Goal: Book appointment/travel/reservation

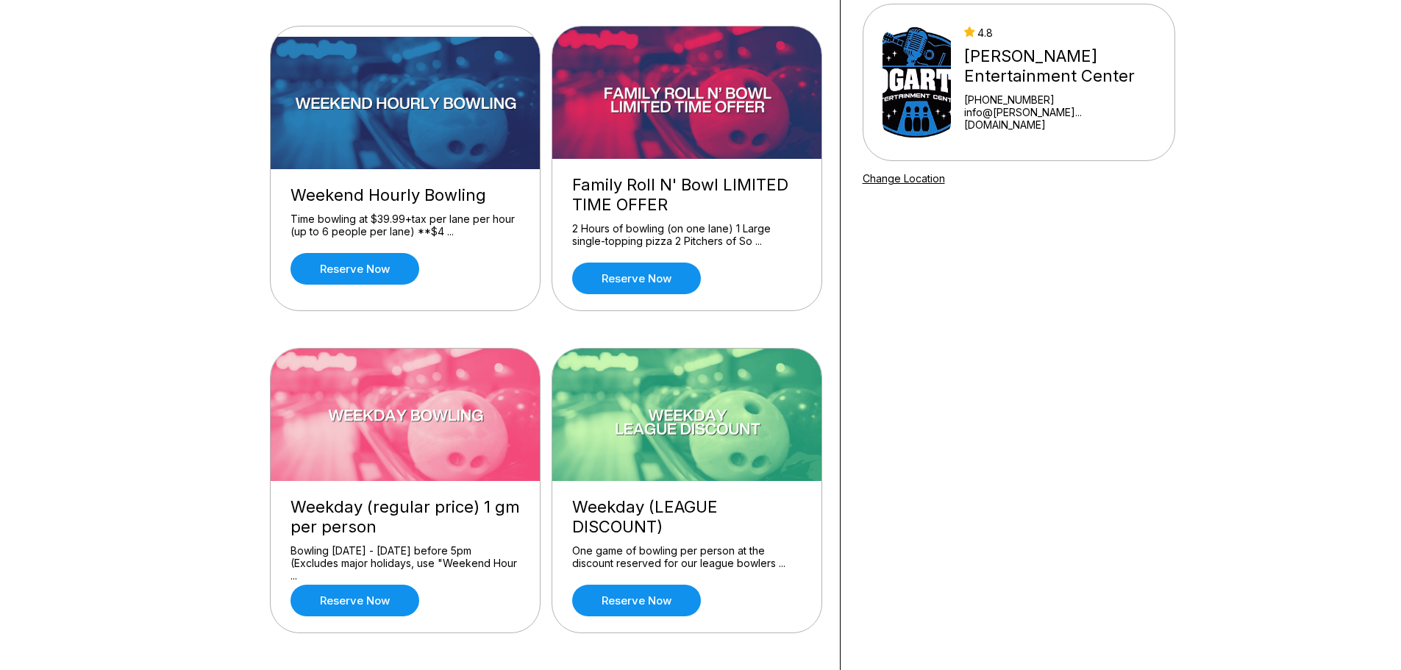
scroll to position [147, 0]
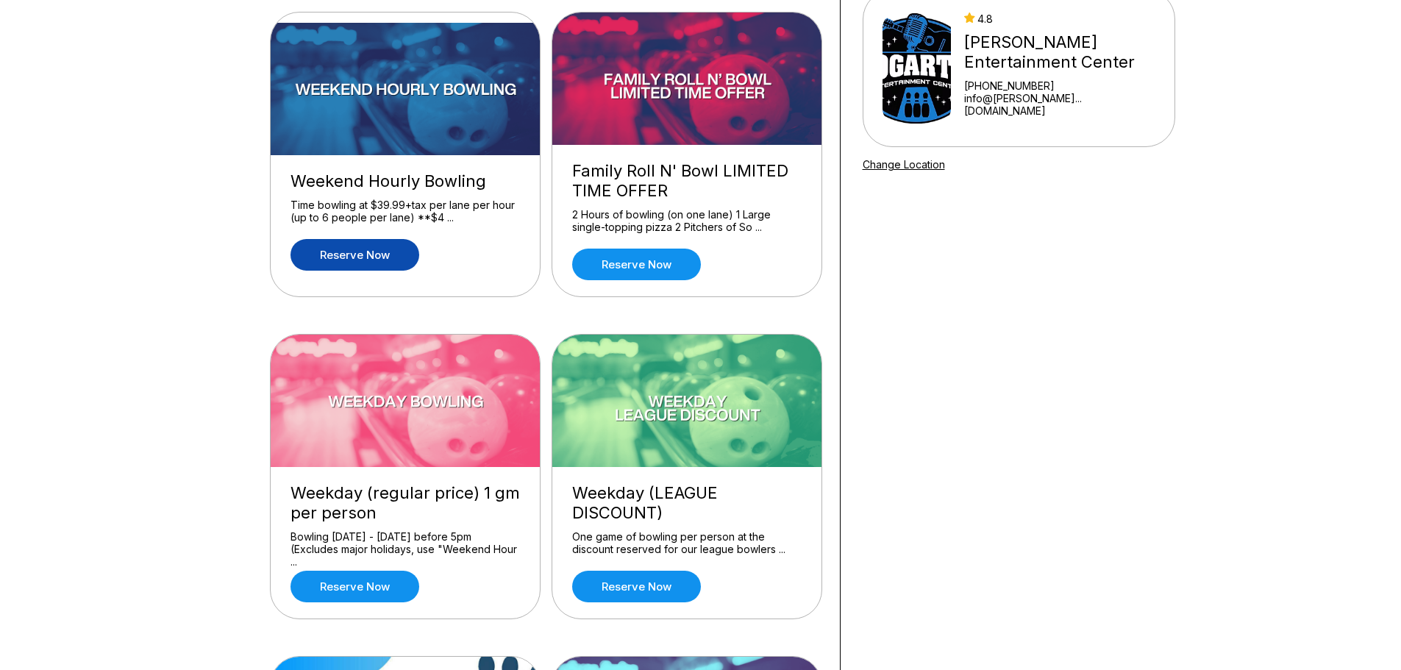
click at [340, 260] on link "Reserve now" at bounding box center [354, 255] width 129 height 32
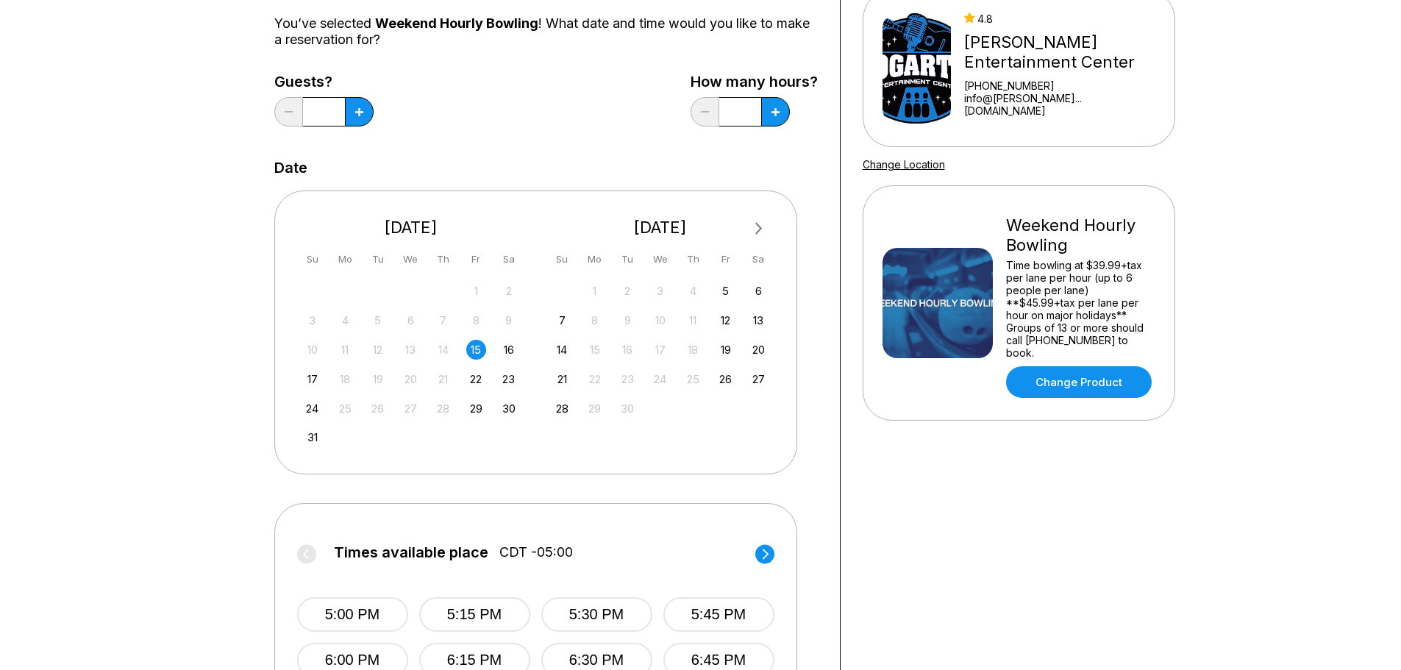
scroll to position [221, 0]
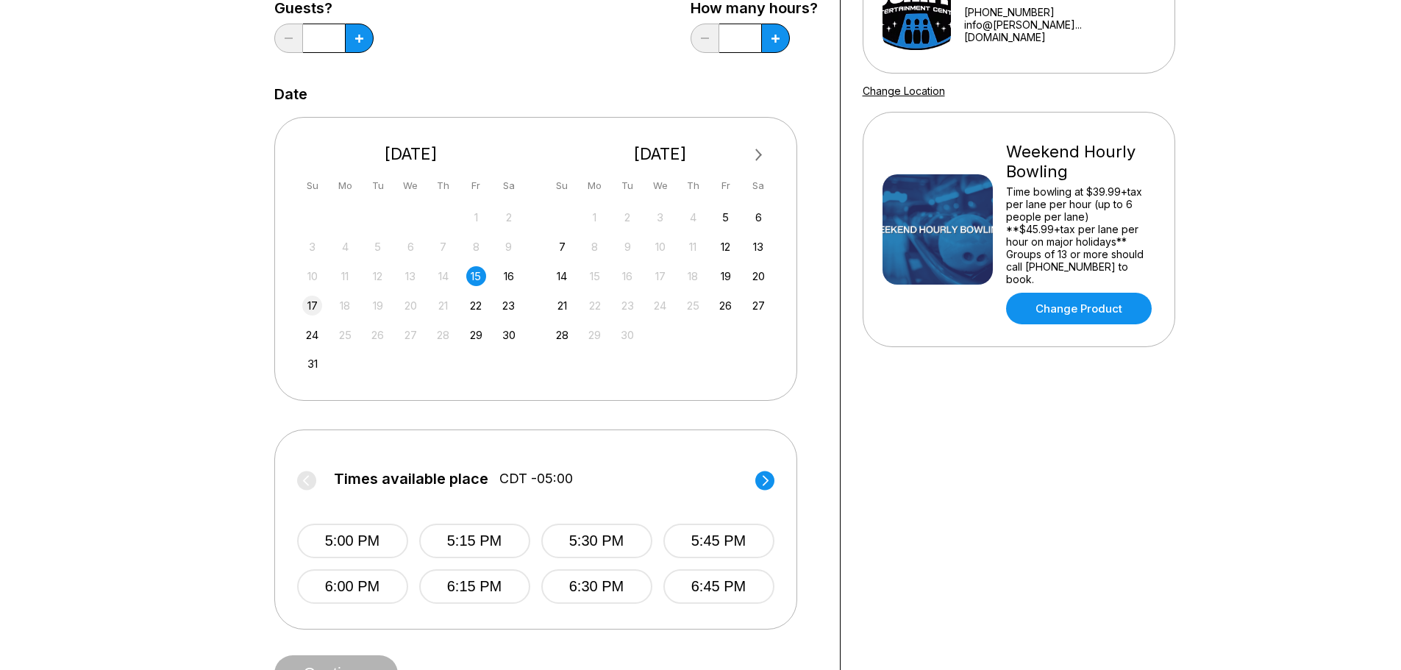
click at [308, 301] on div "17" at bounding box center [312, 306] width 20 height 20
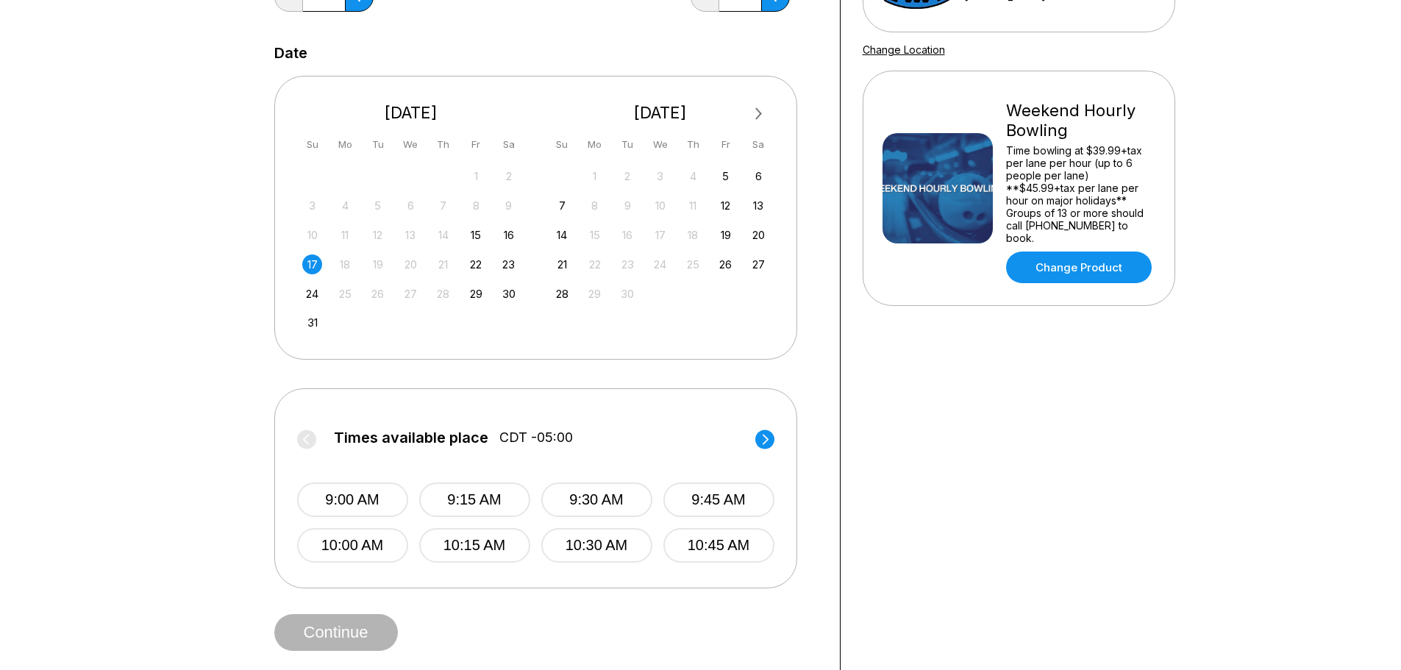
scroll to position [294, 0]
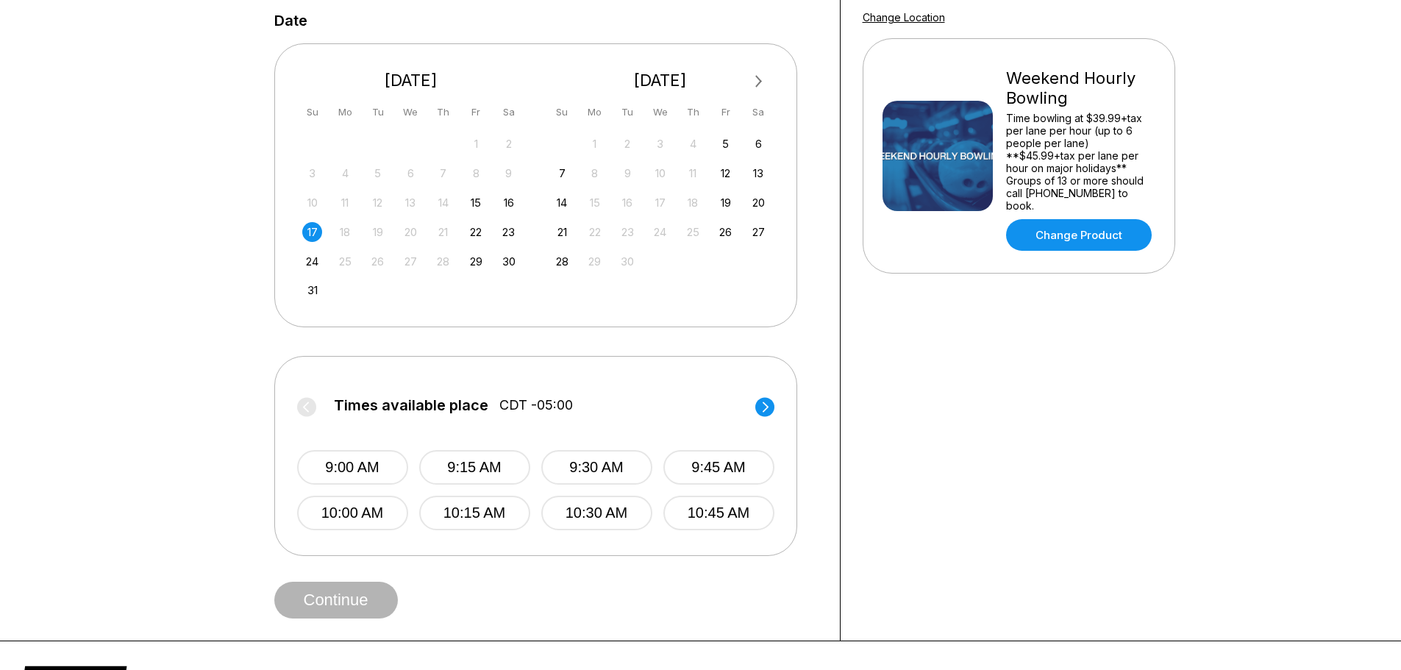
click at [764, 402] on circle at bounding box center [764, 406] width 19 height 19
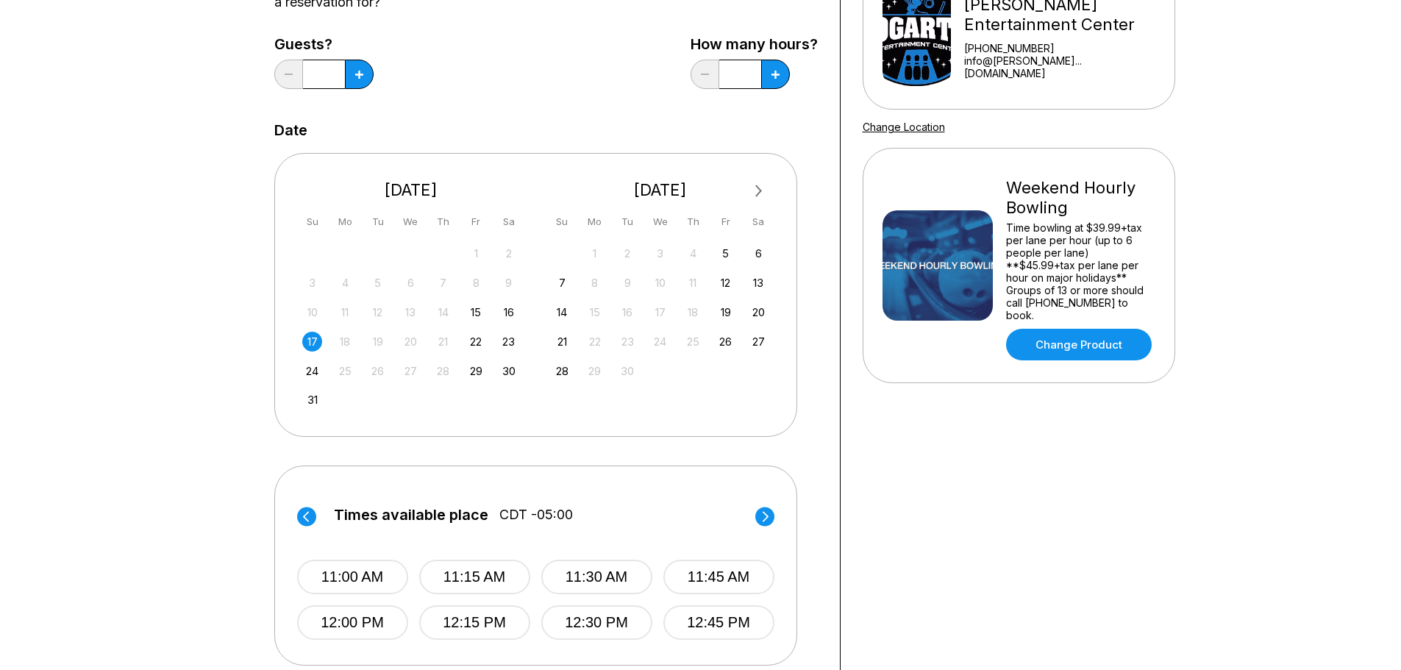
scroll to position [74, 0]
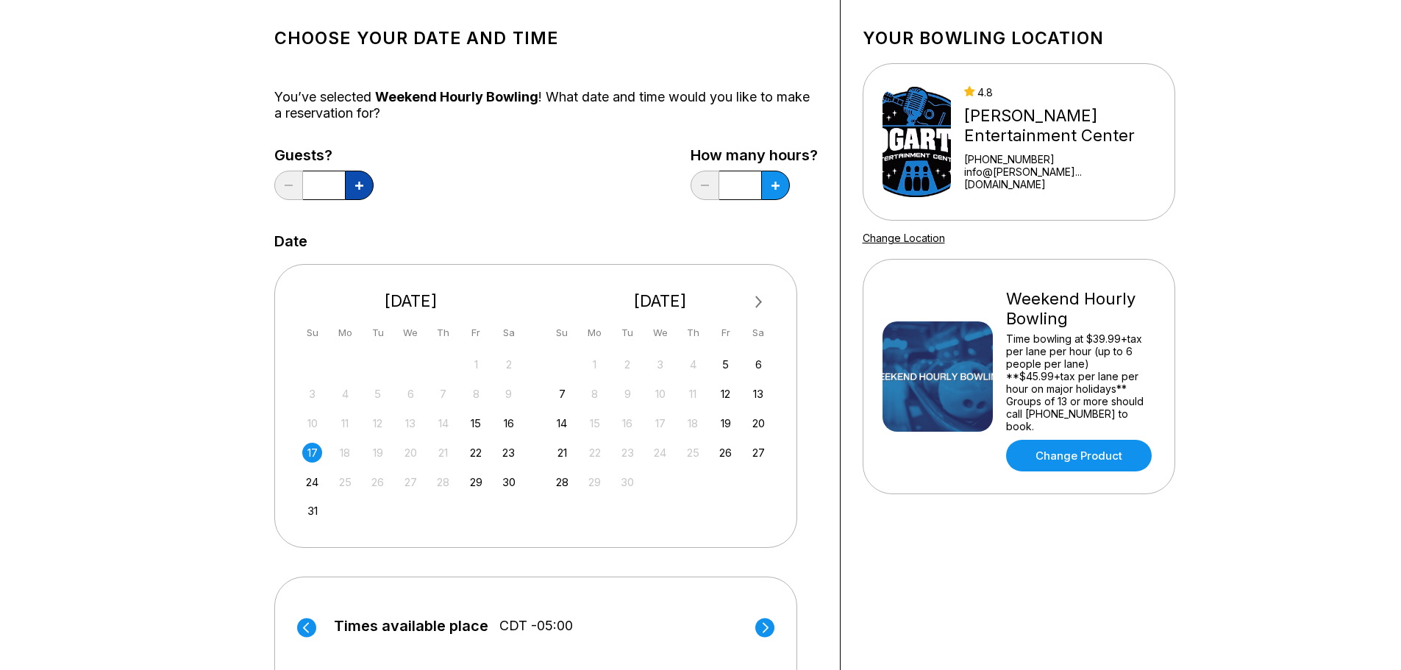
click at [359, 185] on icon at bounding box center [359, 186] width 8 height 8
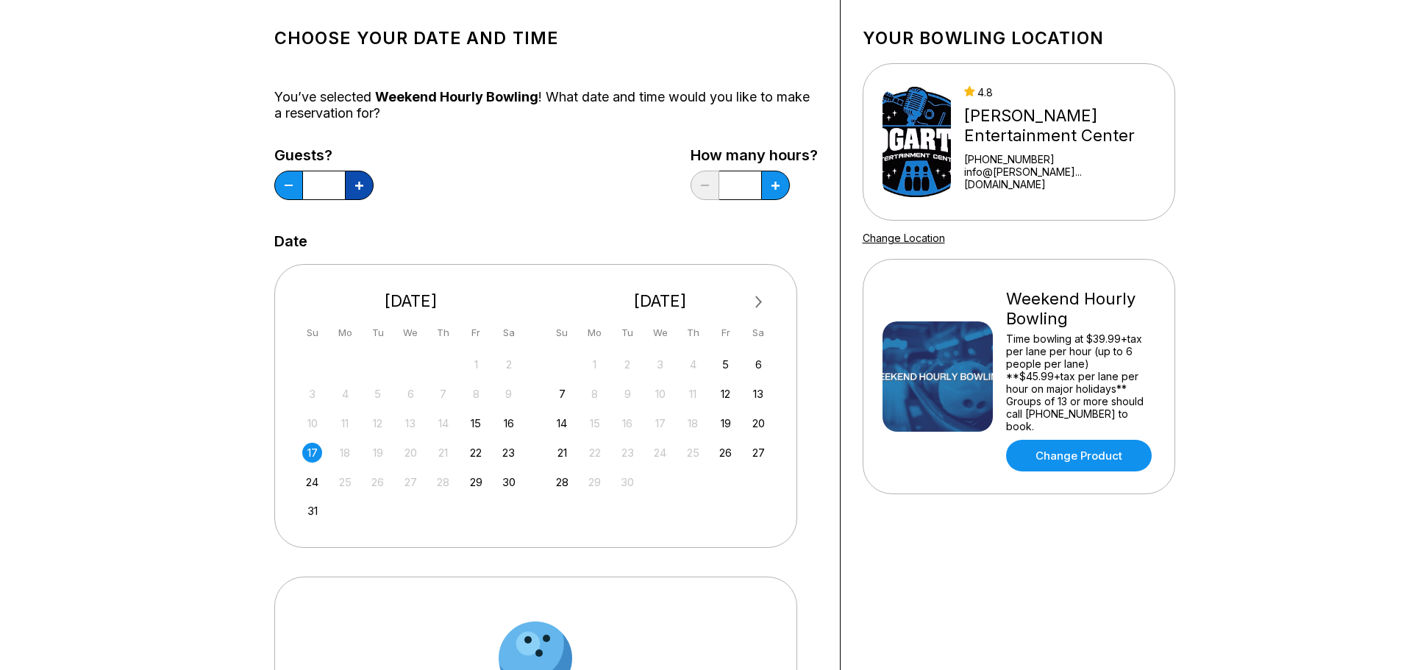
click at [359, 185] on icon at bounding box center [359, 186] width 8 height 8
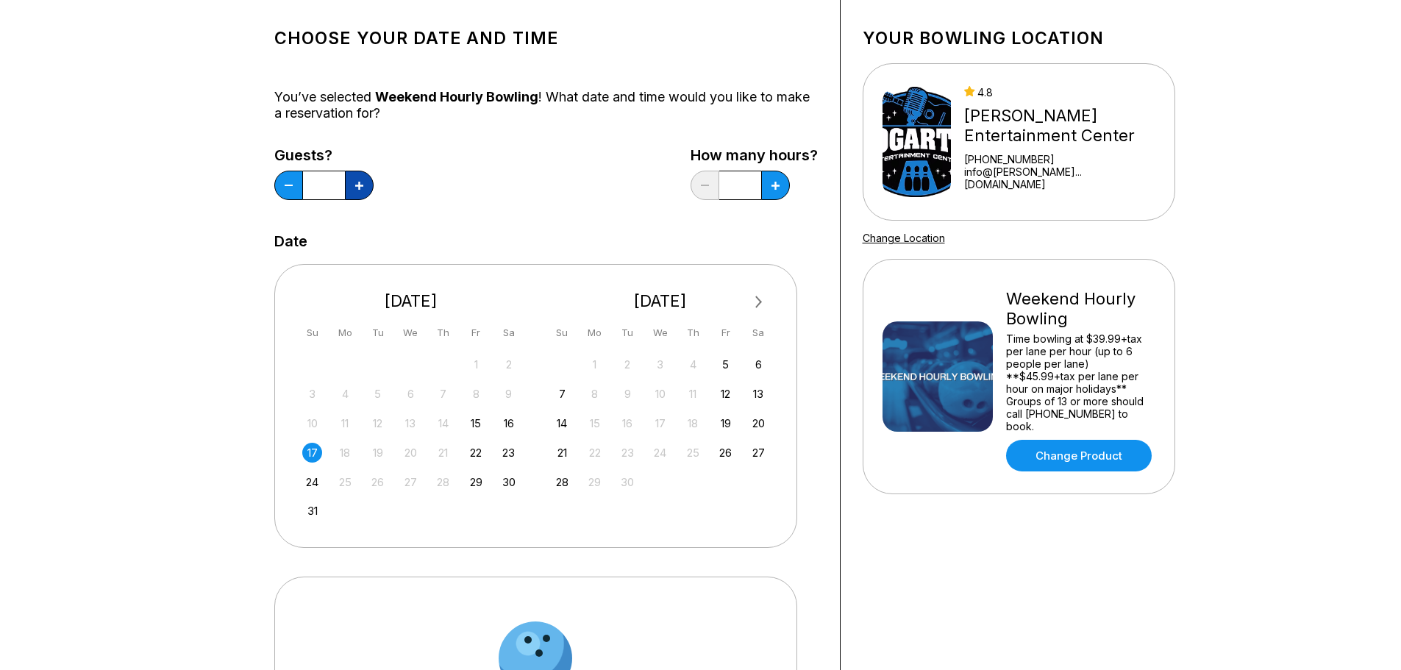
type input "**"
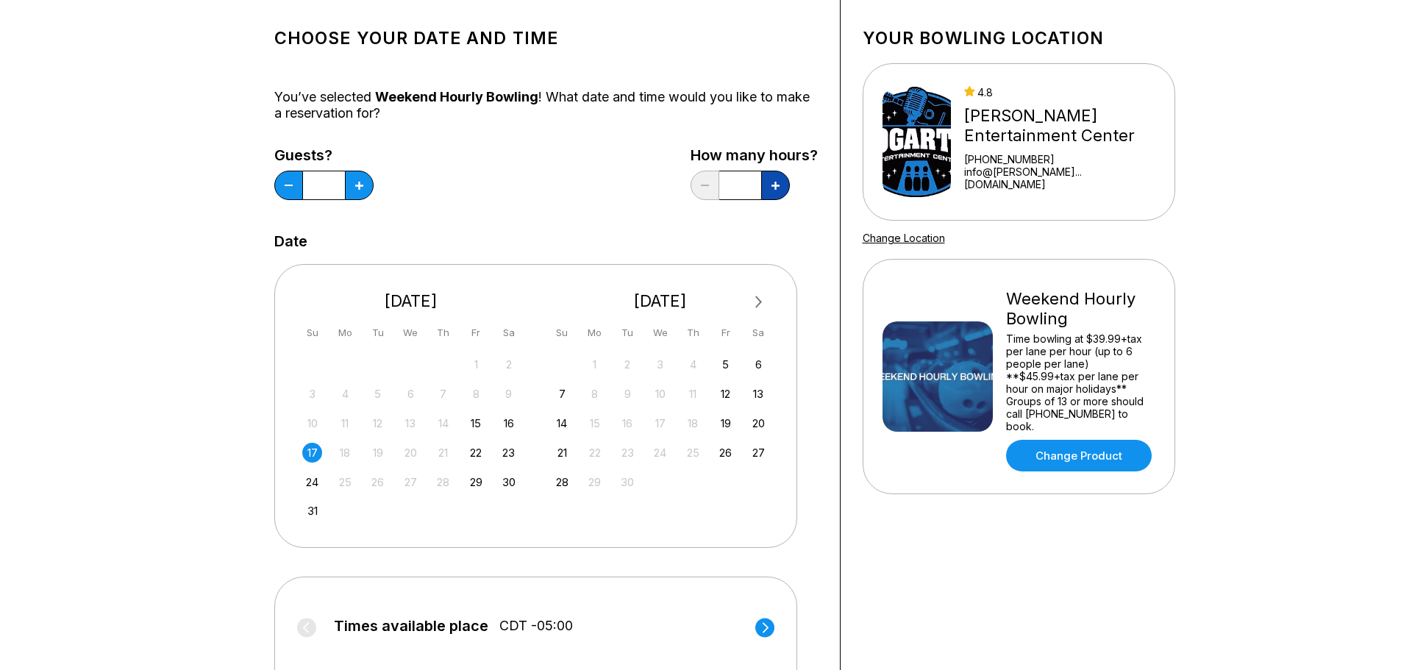
click at [363, 185] on icon at bounding box center [359, 186] width 8 height 8
click at [363, 188] on icon at bounding box center [359, 186] width 8 height 8
click at [303, 188] on button at bounding box center [288, 185] width 29 height 29
click at [374, 185] on button at bounding box center [359, 185] width 29 height 29
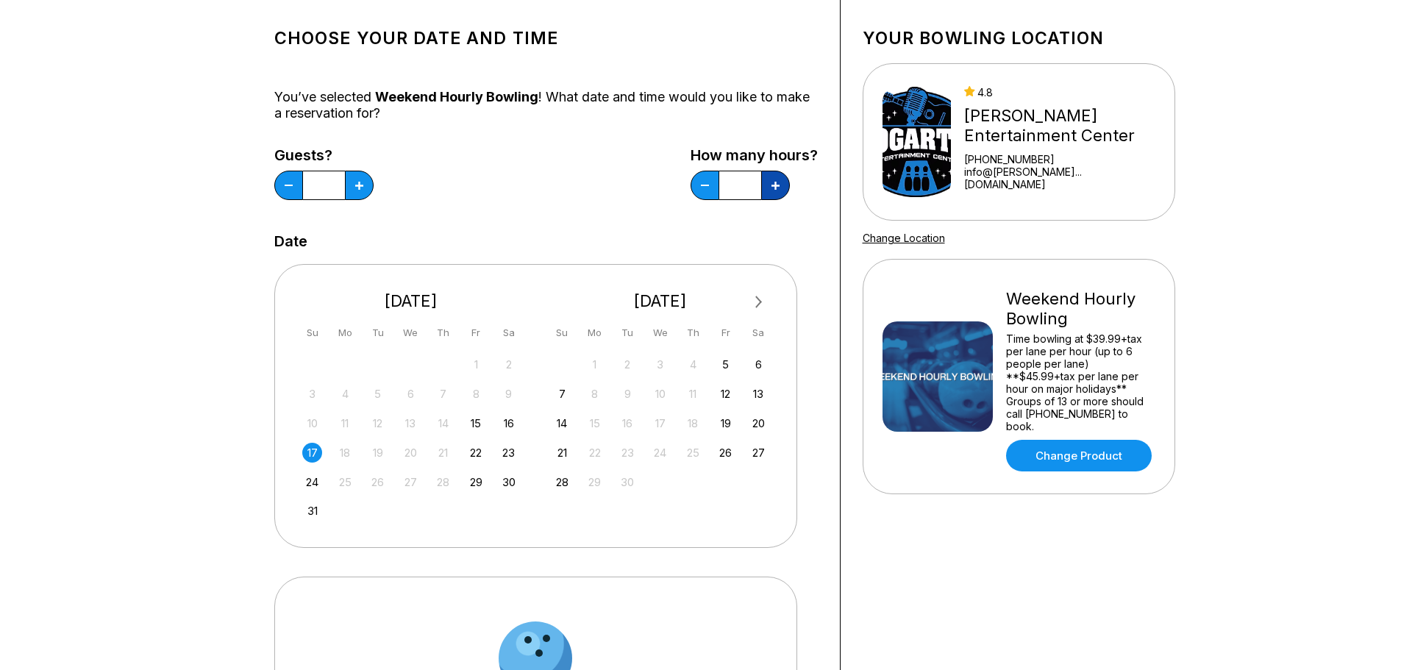
click at [374, 185] on button at bounding box center [359, 185] width 29 height 29
type input "*"
click at [742, 242] on div "Date" at bounding box center [545, 241] width 543 height 16
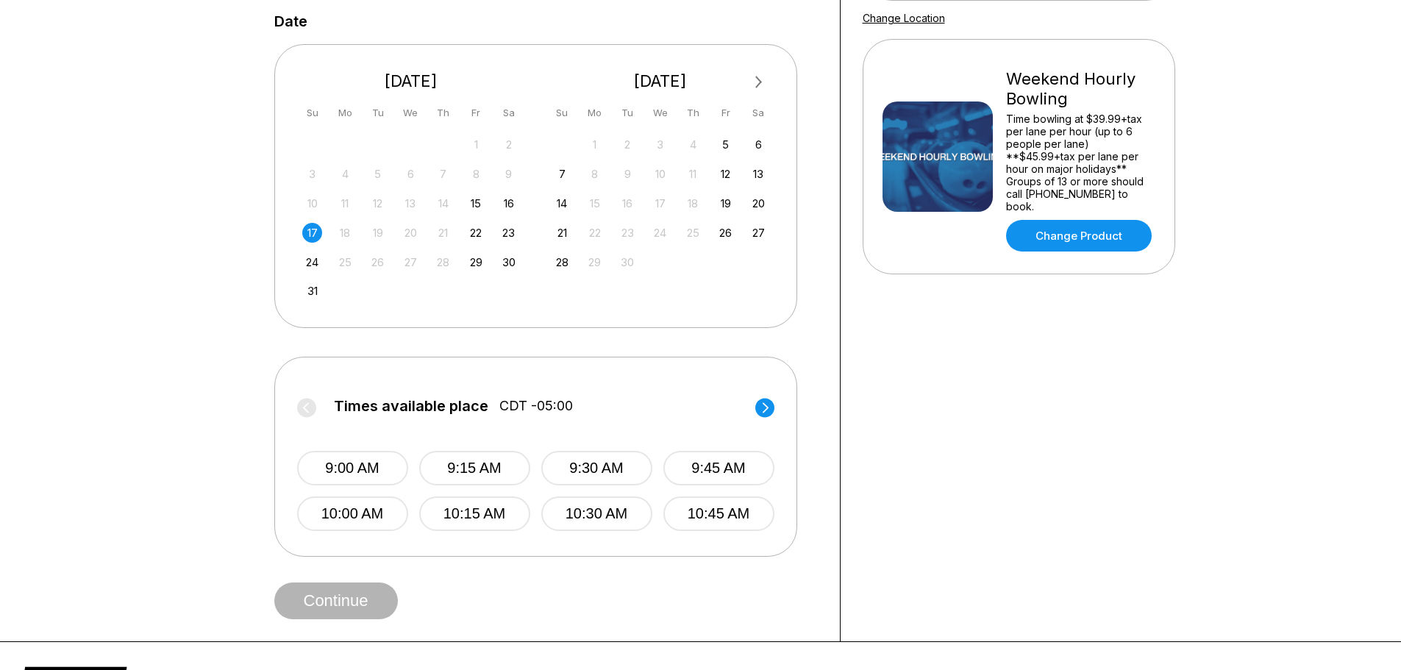
scroll to position [294, 0]
click at [770, 407] on circle at bounding box center [764, 406] width 19 height 19
click at [607, 471] on button "1:30 PM" at bounding box center [596, 467] width 111 height 35
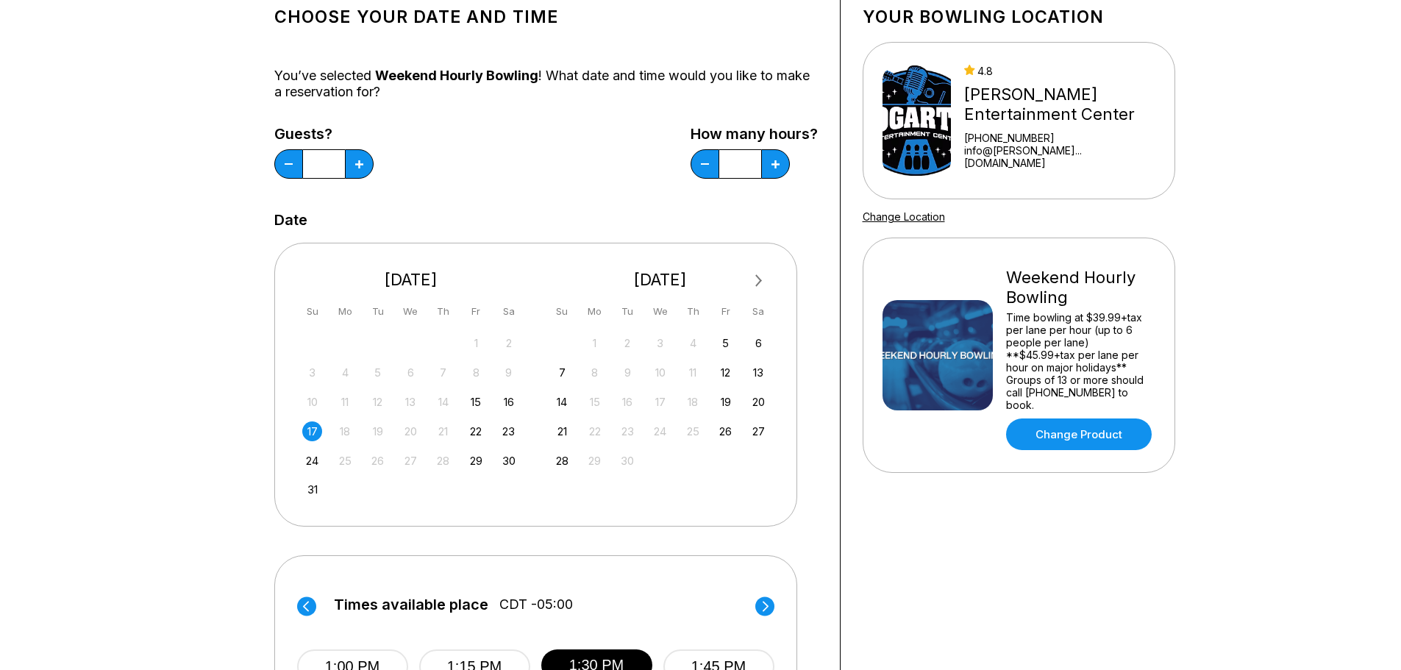
scroll to position [74, 0]
